Goal: Information Seeking & Learning: Find specific fact

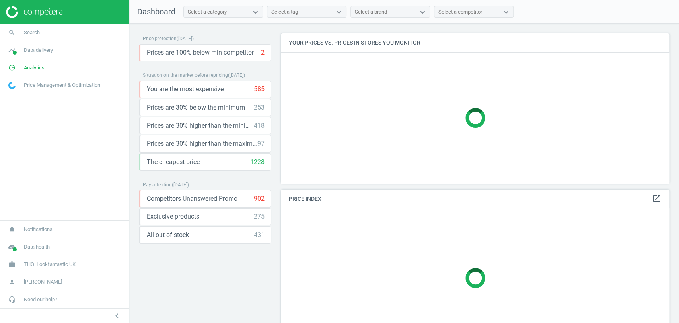
scroll to position [163, 395]
click at [45, 51] on span "Data delivery" at bounding box center [38, 50] width 29 height 7
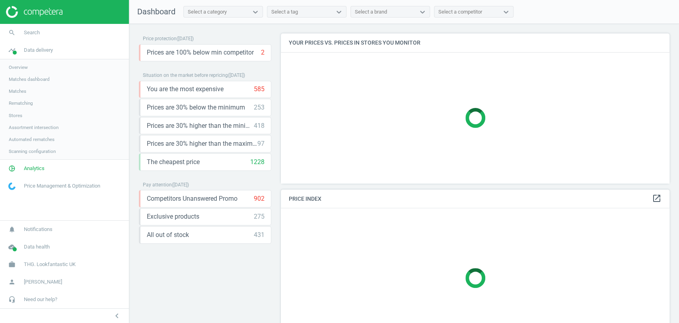
click at [21, 94] on span "Matches" at bounding box center [18, 91] width 18 height 6
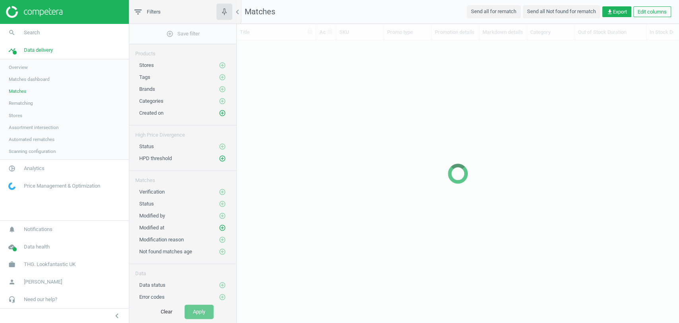
scroll to position [7, 7]
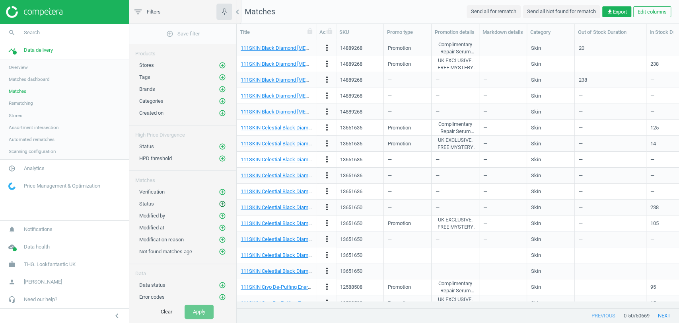
click at [222, 201] on icon "add_circle_outline" at bounding box center [222, 203] width 7 height 7
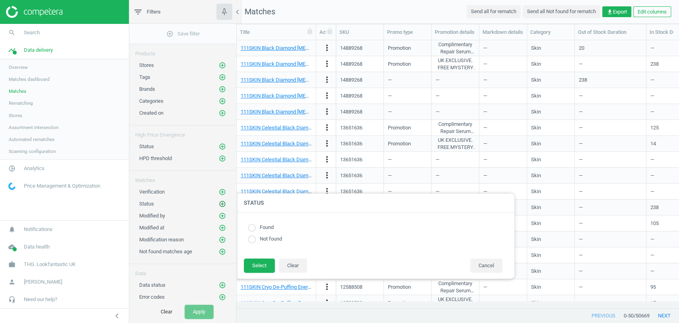
click at [222, 201] on icon "add_circle_outline" at bounding box center [222, 203] width 7 height 7
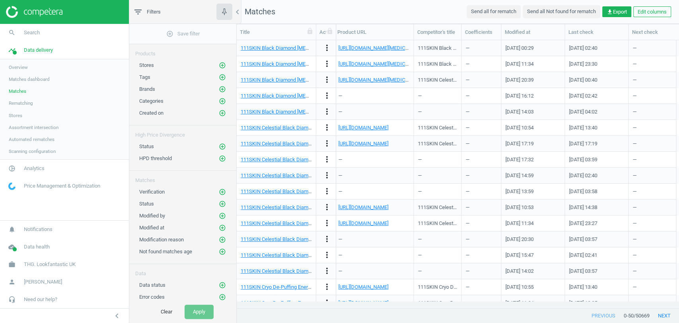
scroll to position [0, 984]
click at [660, 12] on button "Edit columns" at bounding box center [652, 11] width 38 height 11
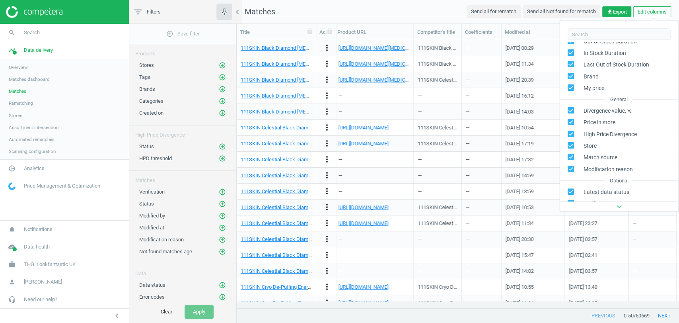
scroll to position [183, 0]
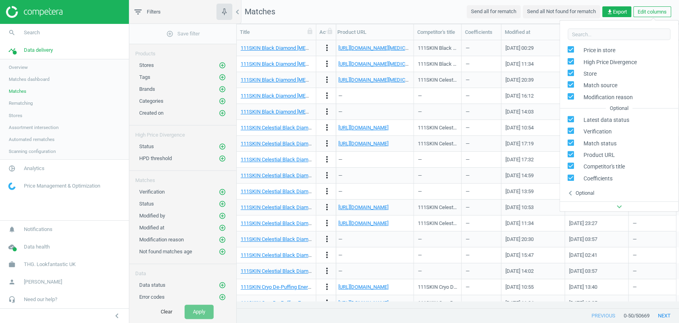
click at [588, 189] on div "Optional" at bounding box center [584, 192] width 19 height 7
click at [431, 15] on nav "Matches Send all for rematch Send all Not found for rematch get_app Export Edit…" at bounding box center [458, 12] width 442 height 24
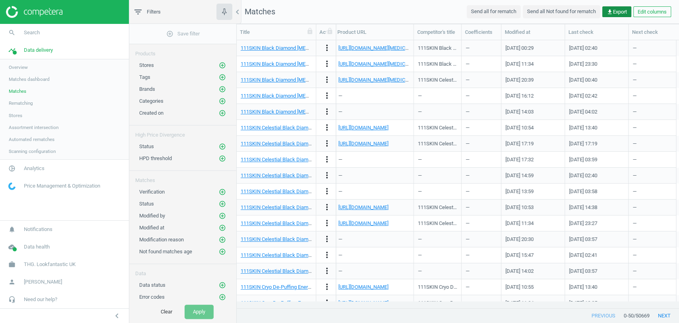
click at [614, 9] on span "get_app Export" at bounding box center [617, 11] width 20 height 7
click at [516, 45] on button "insert_drive_file Report (Excel)" at bounding box center [561, 43] width 138 height 15
click at [222, 78] on icon "add_circle_outline" at bounding box center [222, 77] width 7 height 7
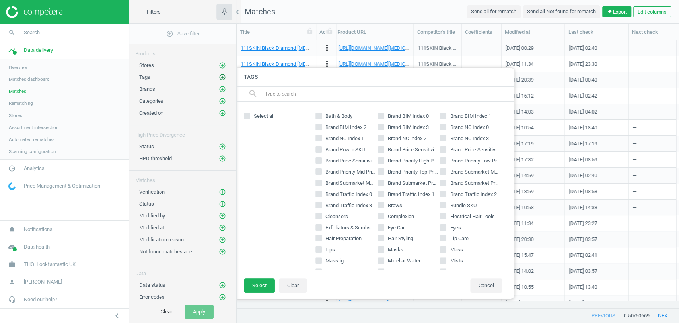
click at [222, 78] on icon "add_circle_outline" at bounding box center [222, 77] width 7 height 7
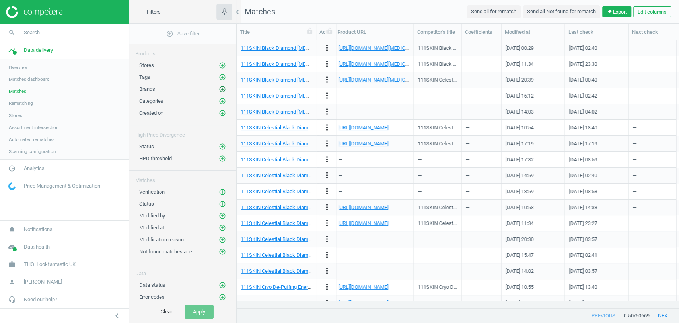
click at [223, 90] on icon "add_circle_outline" at bounding box center [222, 89] width 7 height 7
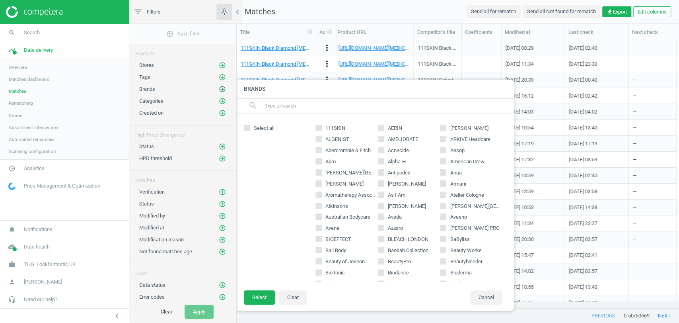
click at [223, 90] on icon "add_circle_outline" at bounding box center [222, 89] width 7 height 7
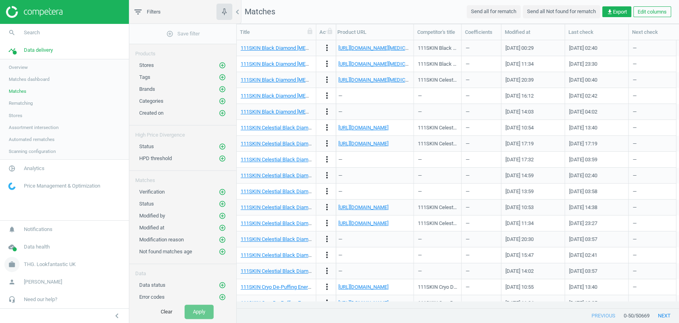
click at [65, 263] on span "THG. Lookfantastic UK" at bounding box center [50, 264] width 52 height 7
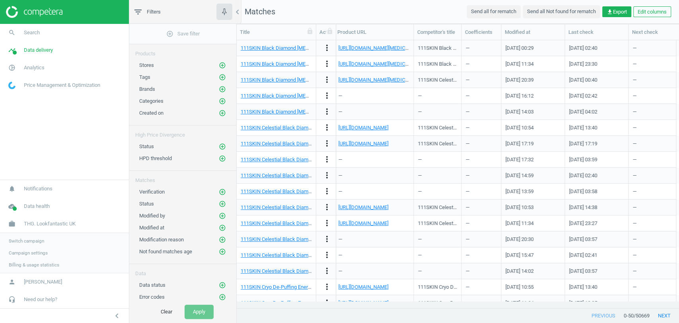
click at [30, 241] on span "Switch campaign" at bounding box center [26, 240] width 35 height 6
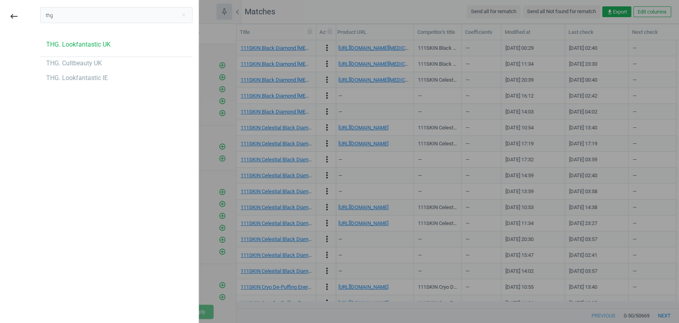
type input "thg"
click at [60, 108] on div "thg close THG. Lookfantastic UK THG. Cultbeauty UK THG. Lookfantastic IE" at bounding box center [116, 162] width 164 height 323
click at [298, 14] on div at bounding box center [339, 161] width 679 height 323
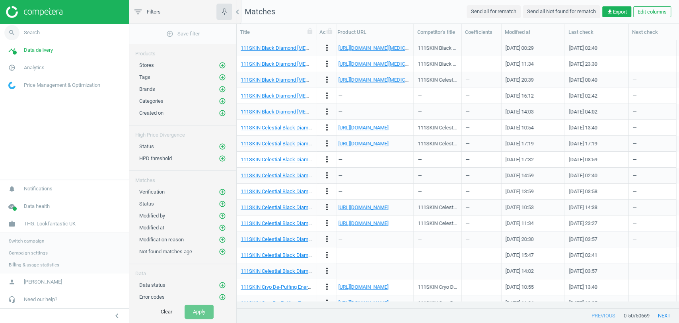
click at [36, 31] on span "Search" at bounding box center [32, 32] width 16 height 7
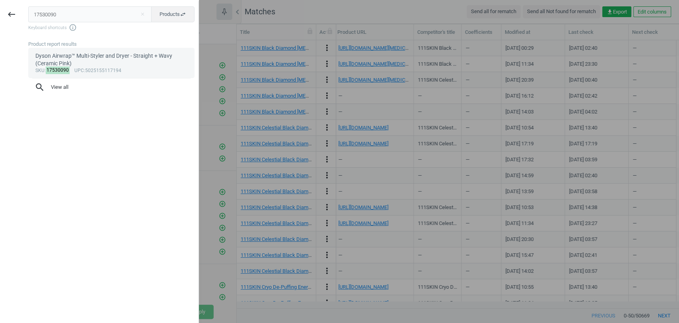
type input "17530090"
click at [78, 65] on div "Dyson Airwrap™ Multi-Styler and Dryer - Straight + Wavy (Ceramic Pink)" at bounding box center [111, 60] width 152 height 16
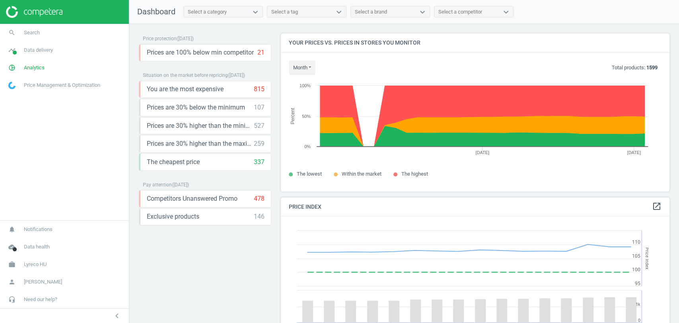
scroll to position [171, 395]
click at [45, 33] on link "search Search" at bounding box center [64, 33] width 129 height 18
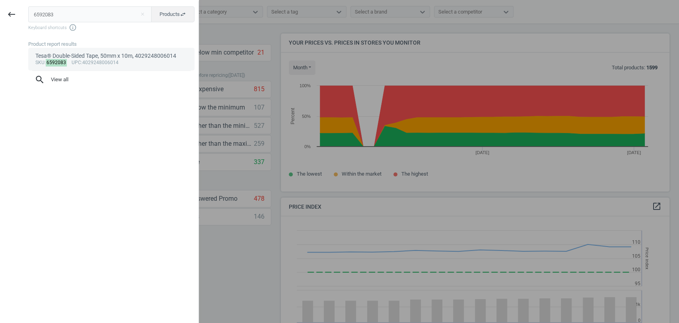
type input "6592083"
click at [72, 60] on span "upc" at bounding box center [77, 63] width 10 height 6
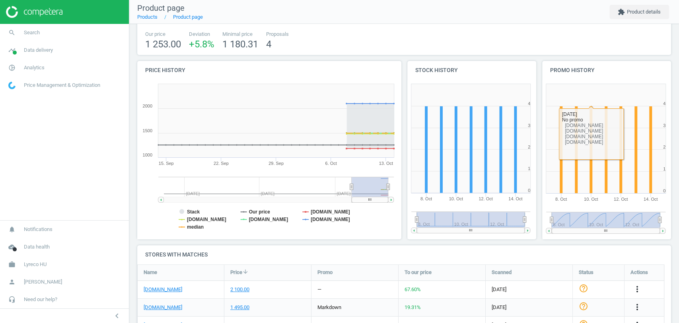
scroll to position [8, 0]
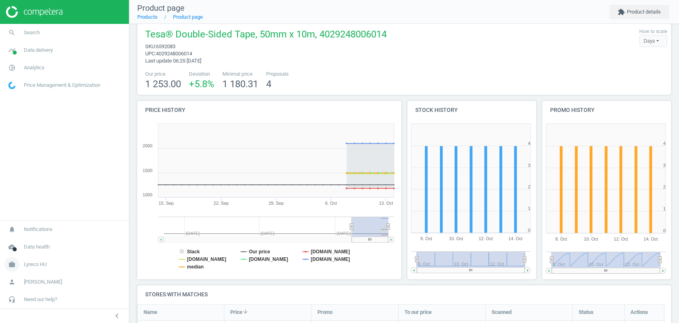
click at [32, 266] on span "Lyreco HU" at bounding box center [35, 264] width 23 height 7
click at [35, 243] on span "Switch campaign" at bounding box center [26, 240] width 35 height 6
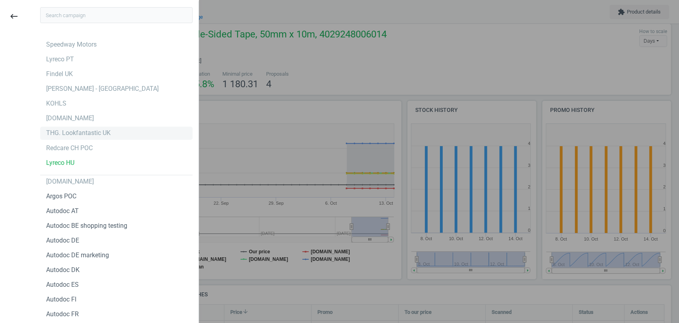
click at [84, 138] on div "THG. Lookfantastic UK" at bounding box center [116, 133] width 152 height 13
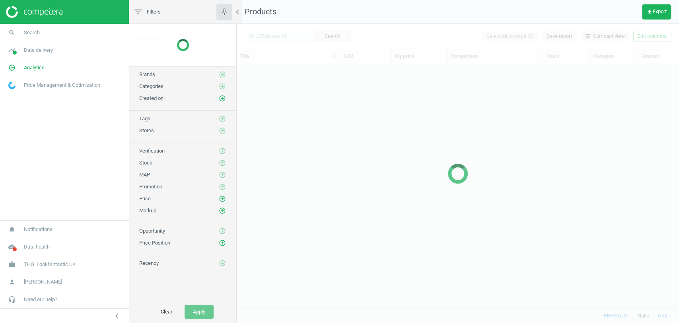
scroll to position [230, 435]
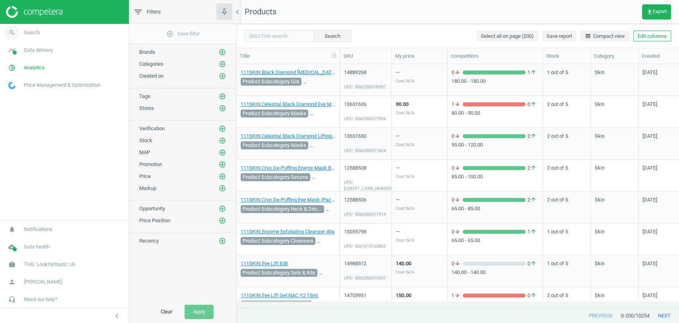
click at [35, 32] on span "Search" at bounding box center [32, 32] width 16 height 7
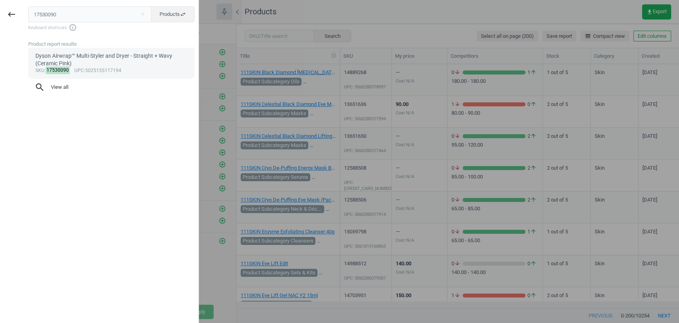
type input "17530090"
click at [85, 64] on div "Dyson Airwrap™ Multi-Styler and Dryer - Straight + Wavy (Ceramic Pink)" at bounding box center [111, 60] width 152 height 16
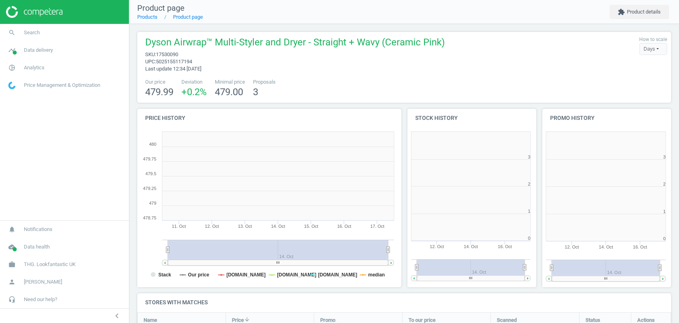
scroll to position [173, 141]
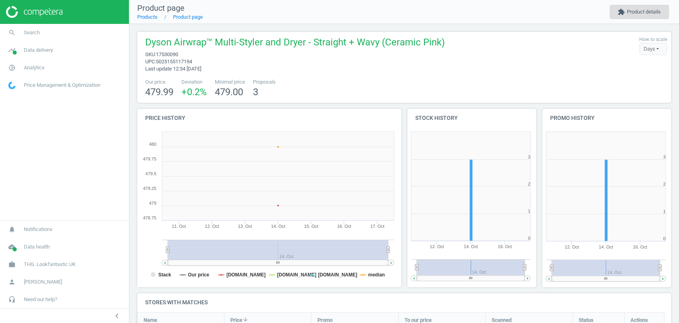
click at [638, 14] on button "extension Product details" at bounding box center [639, 12] width 60 height 14
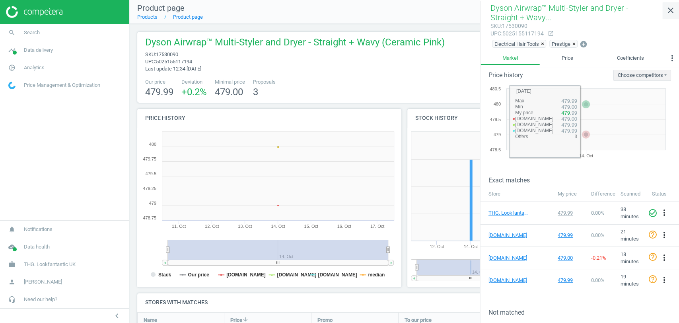
scroll to position [0, 0]
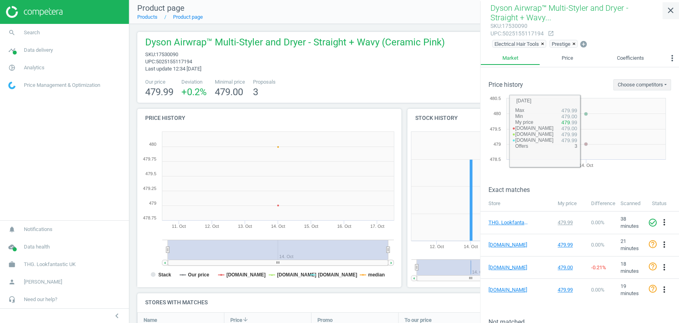
click at [673, 14] on icon "close" at bounding box center [671, 11] width 10 height 10
